Goal: Find specific page/section: Find specific page/section

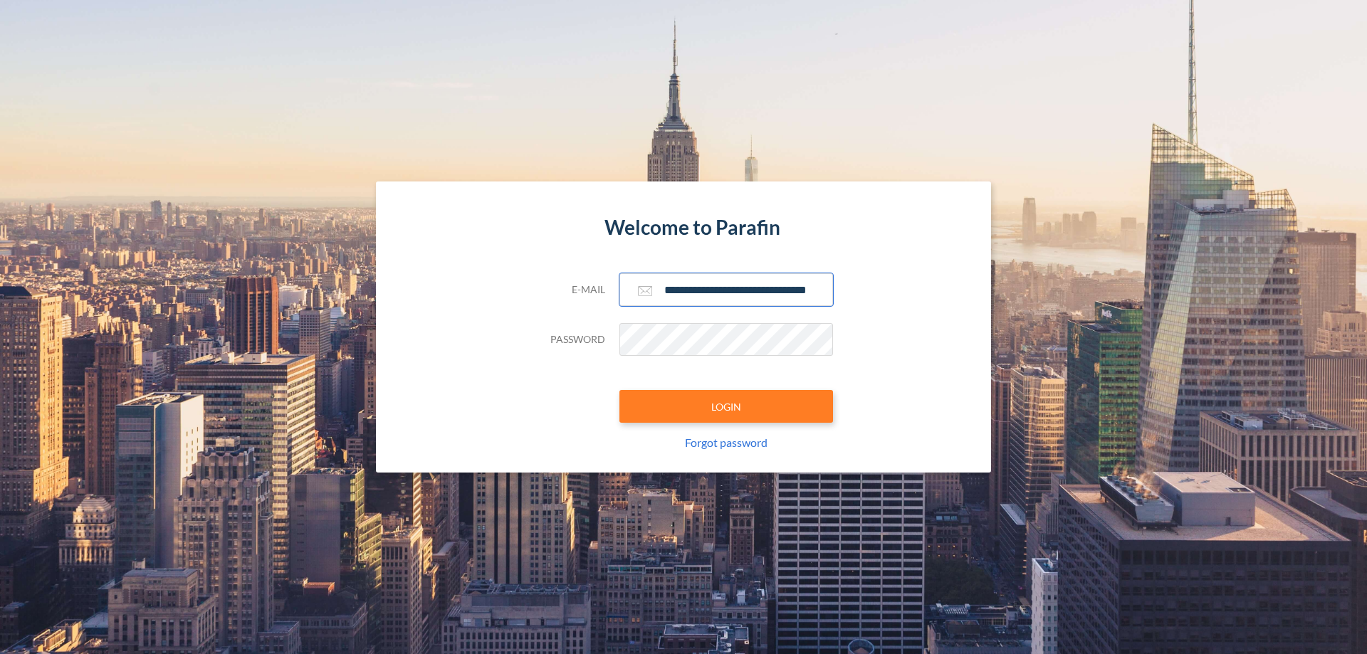
type input "**********"
click at [726, 407] on button "LOGIN" at bounding box center [726, 406] width 214 height 33
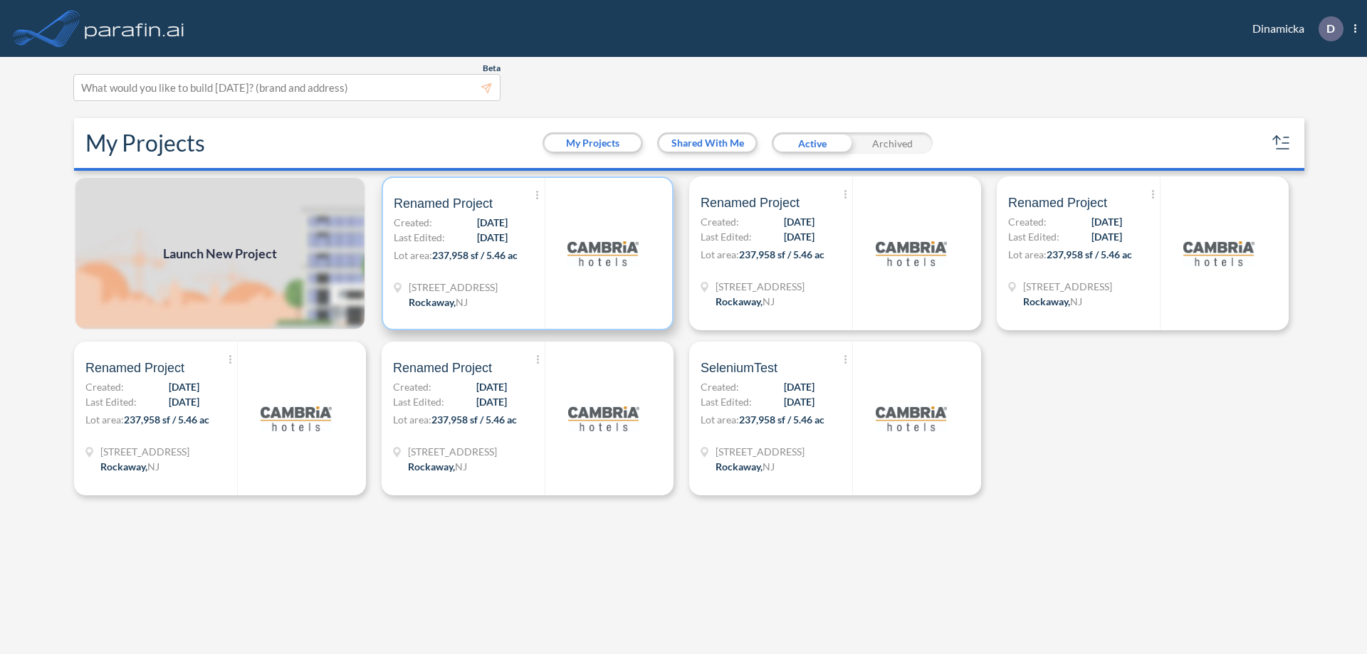
scroll to position [4, 0]
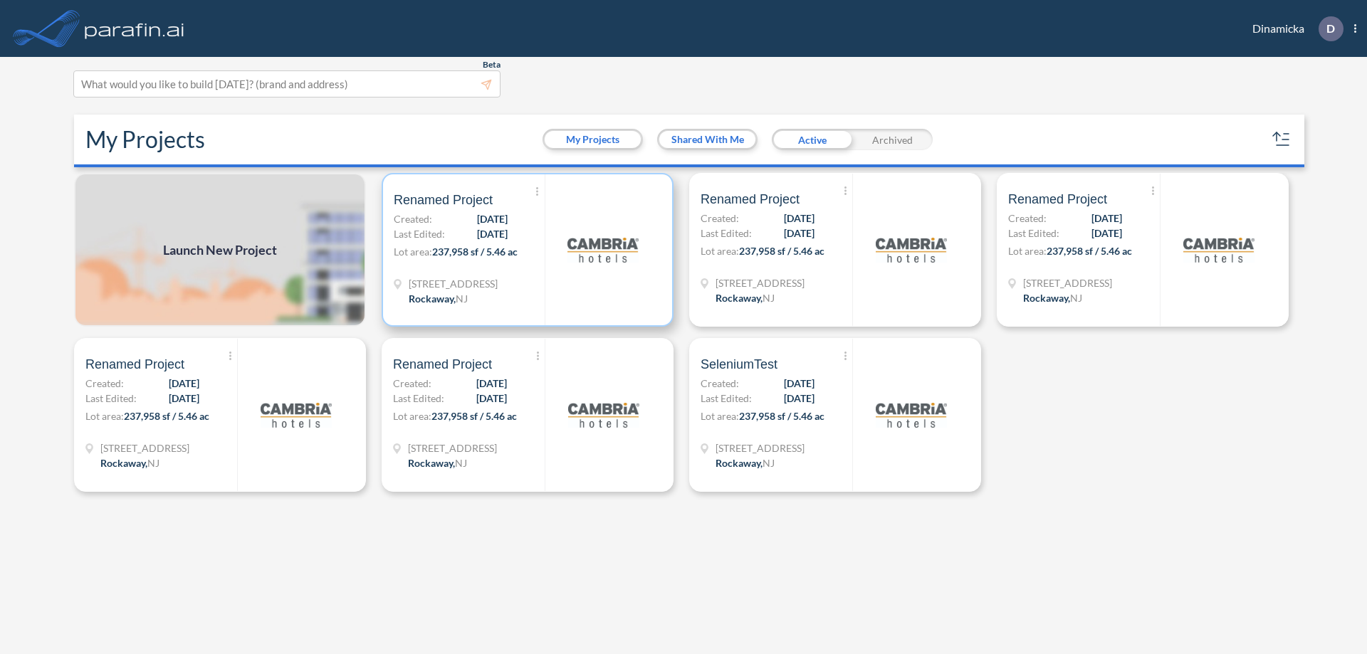
click at [528, 250] on p "Lot area: 237,958 sf / 5.46 ac" at bounding box center [469, 254] width 151 height 21
